Goal: Register for event/course

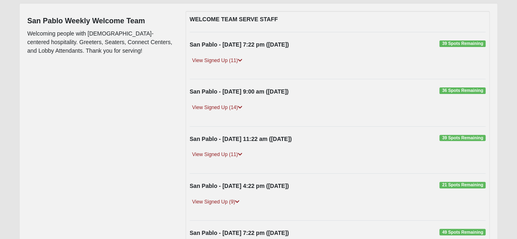
scroll to position [106, 0]
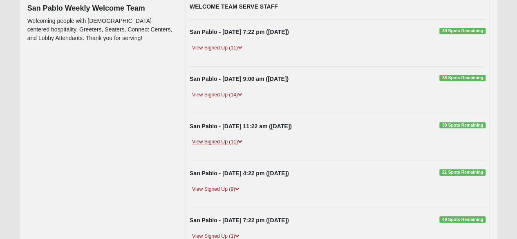
click at [213, 138] on link "View Signed Up (11)" at bounding box center [217, 142] width 55 height 9
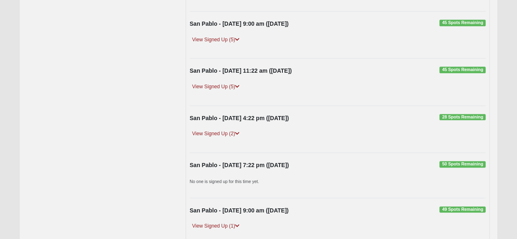
scroll to position [451, 0]
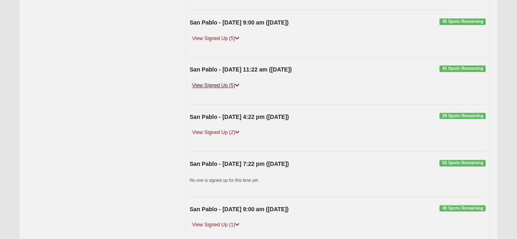
click at [212, 81] on link "View Signed Up (5)" at bounding box center [216, 85] width 52 height 9
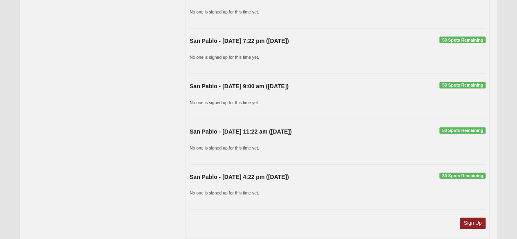
scroll to position [850, 0]
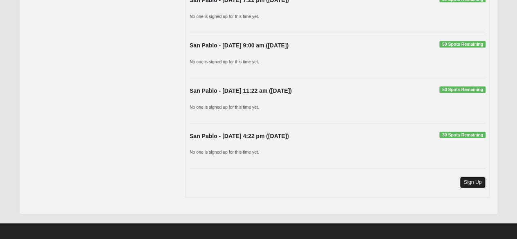
click at [484, 181] on link "Sign Up" at bounding box center [473, 182] width 26 height 11
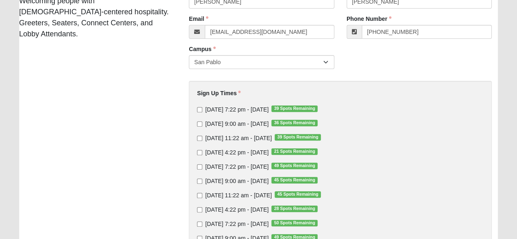
scroll to position [103, 0]
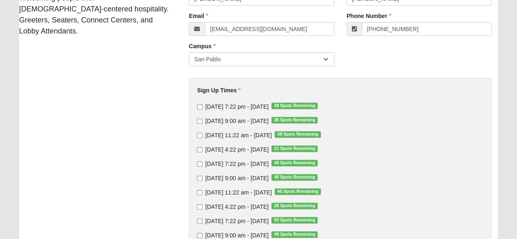
click at [203, 134] on label "[DATE] 11:22 am - [DATE] 39 Spots Remaining" at bounding box center [259, 135] width 124 height 8
click at [202, 134] on input "[DATE] 11:22 am - [DATE] 39 Spots Remaining" at bounding box center [199, 135] width 5 height 5
checkbox input "true"
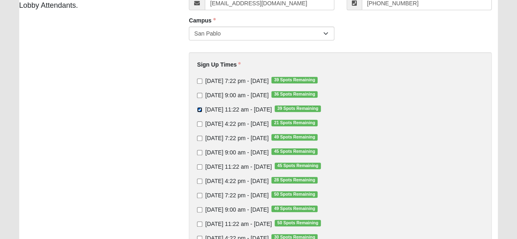
scroll to position [129, 0]
click at [225, 152] on span "[DATE] 9:00 am - [DATE] 45 Spots Remaining" at bounding box center [236, 152] width 63 height 7
click at [202, 152] on input "[DATE] 9:00 am - [DATE] 45 Spots Remaining" at bounding box center [199, 152] width 5 height 5
checkbox input "true"
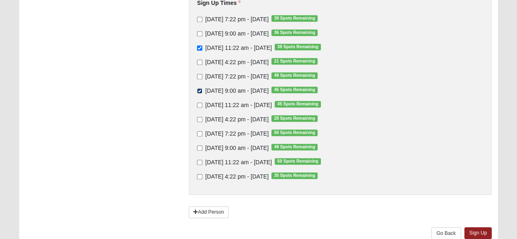
scroll to position [190, 0]
click at [471, 234] on link "Sign Up" at bounding box center [478, 233] width 28 height 12
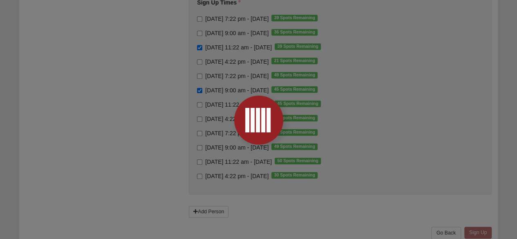
scroll to position [61, 0]
